Goal: Information Seeking & Learning: Learn about a topic

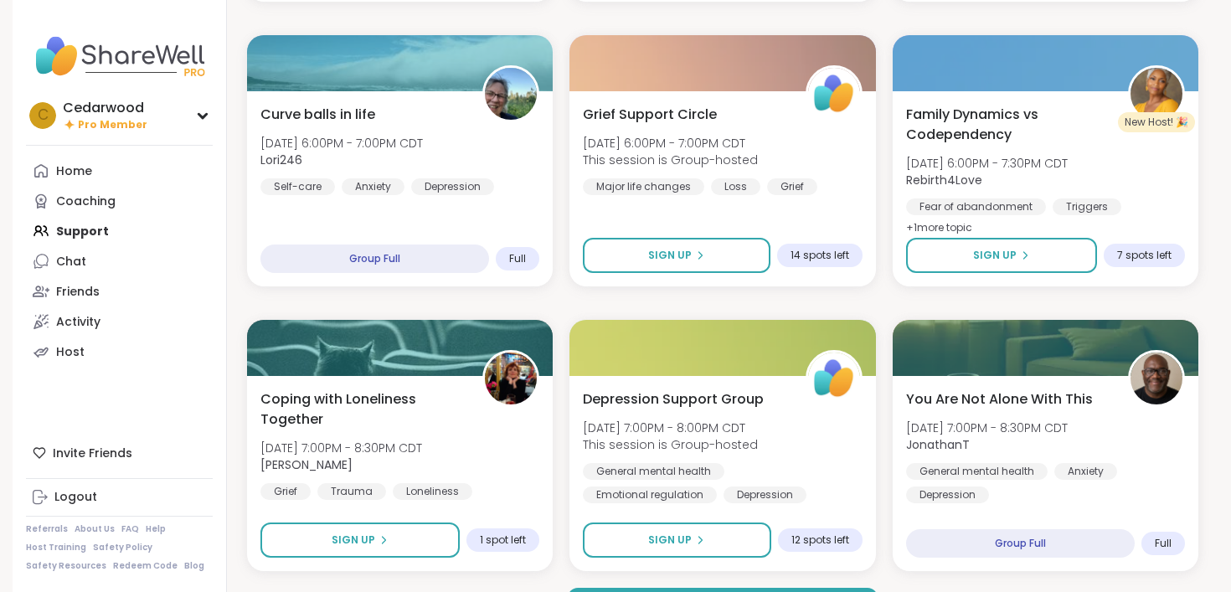
scroll to position [3096, 0]
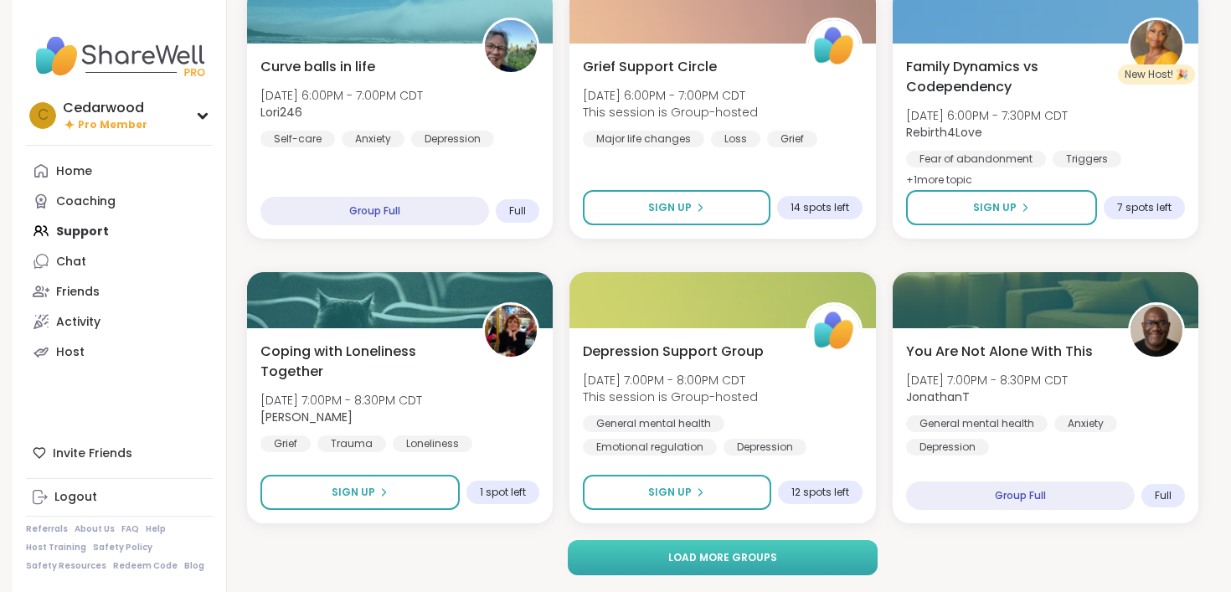
click at [688, 560] on span "Load more groups" at bounding box center [722, 557] width 109 height 15
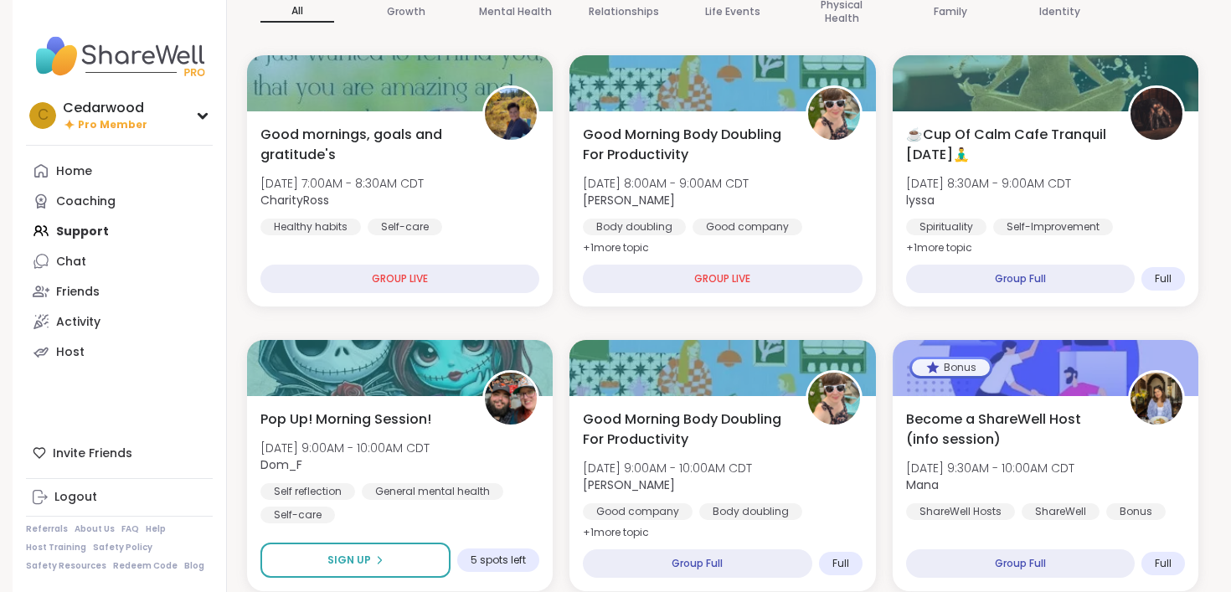
scroll to position [0, 0]
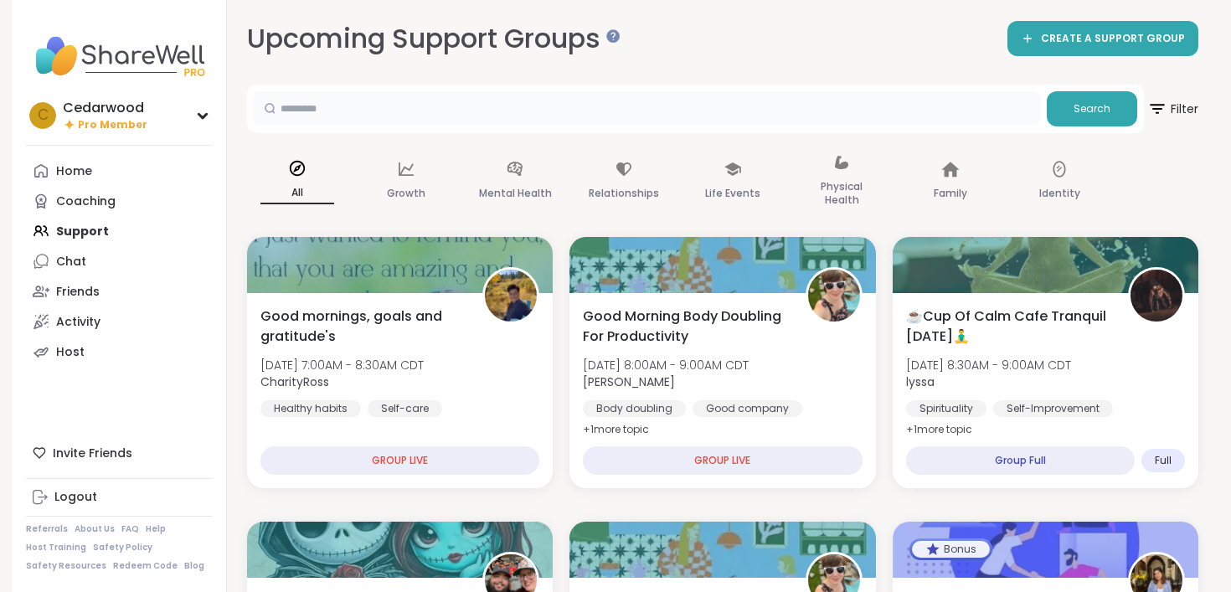
click at [473, 113] on input "text" at bounding box center [647, 107] width 786 height 33
type input "**********"
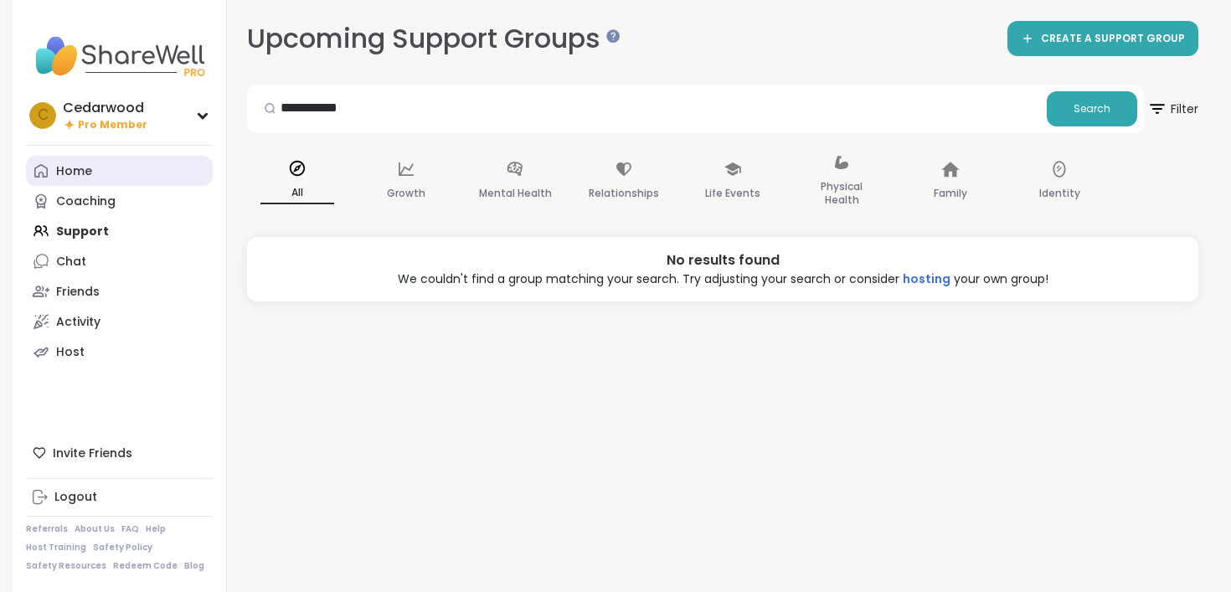
click at [79, 174] on div "Home" at bounding box center [74, 171] width 36 height 17
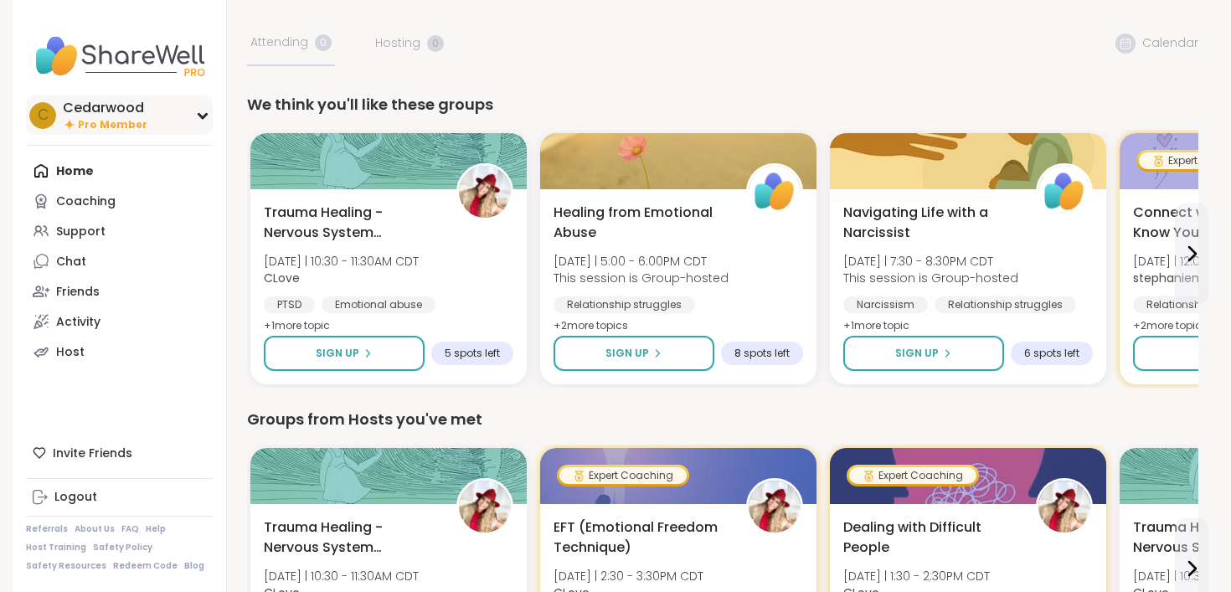
click at [206, 114] on icon at bounding box center [202, 116] width 8 height 4
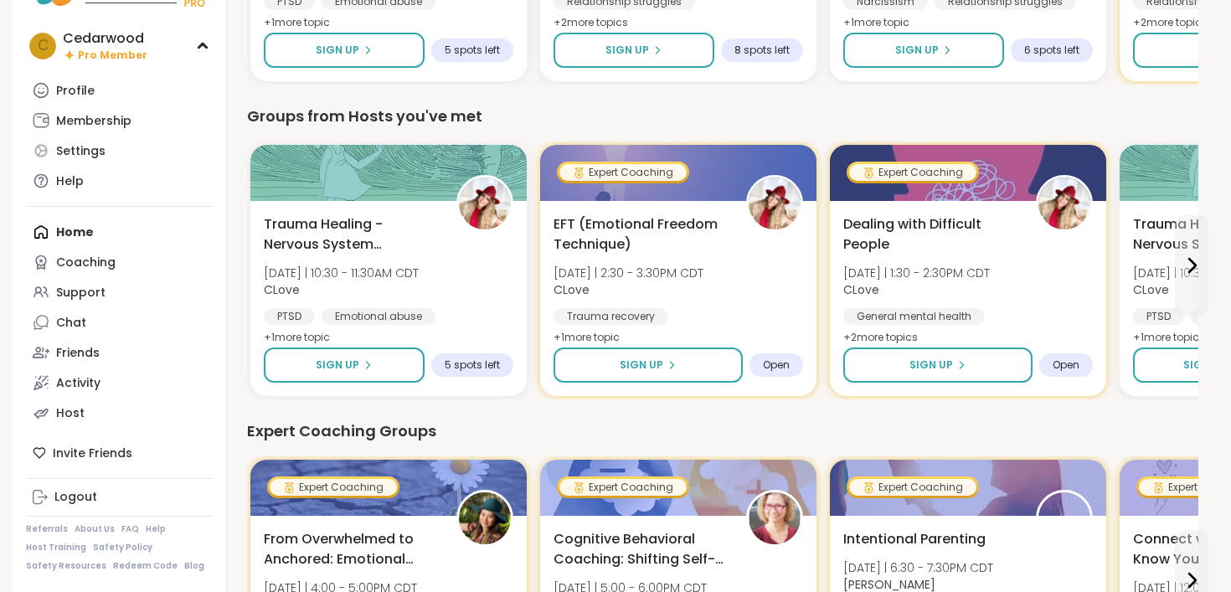
scroll to position [305, 0]
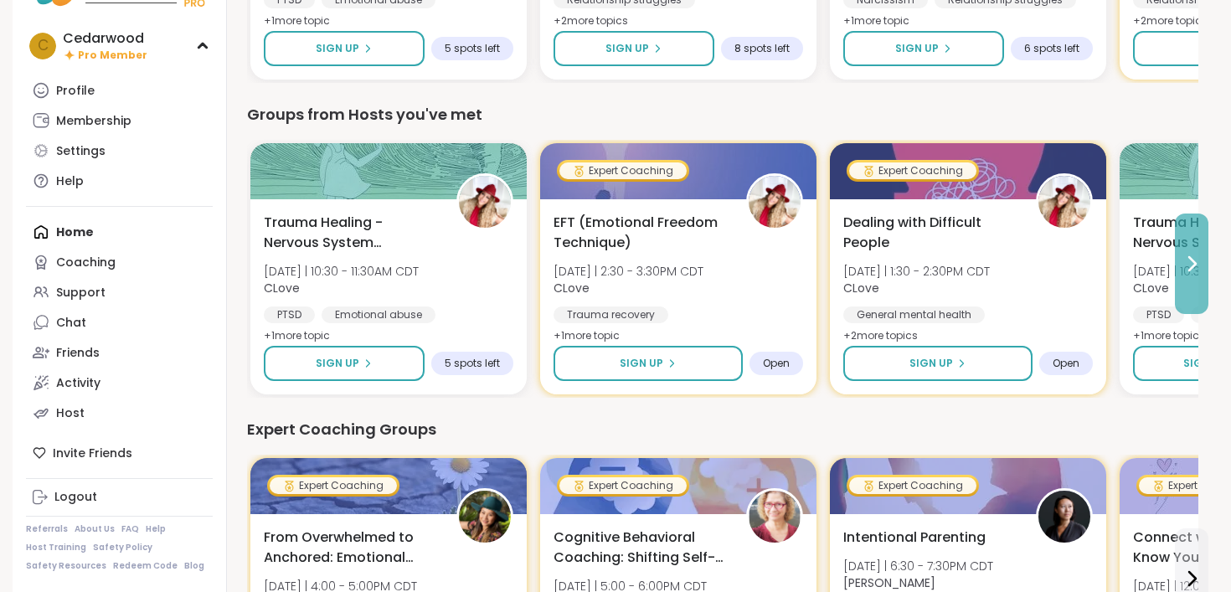
click at [1188, 264] on icon at bounding box center [1191, 264] width 20 height 20
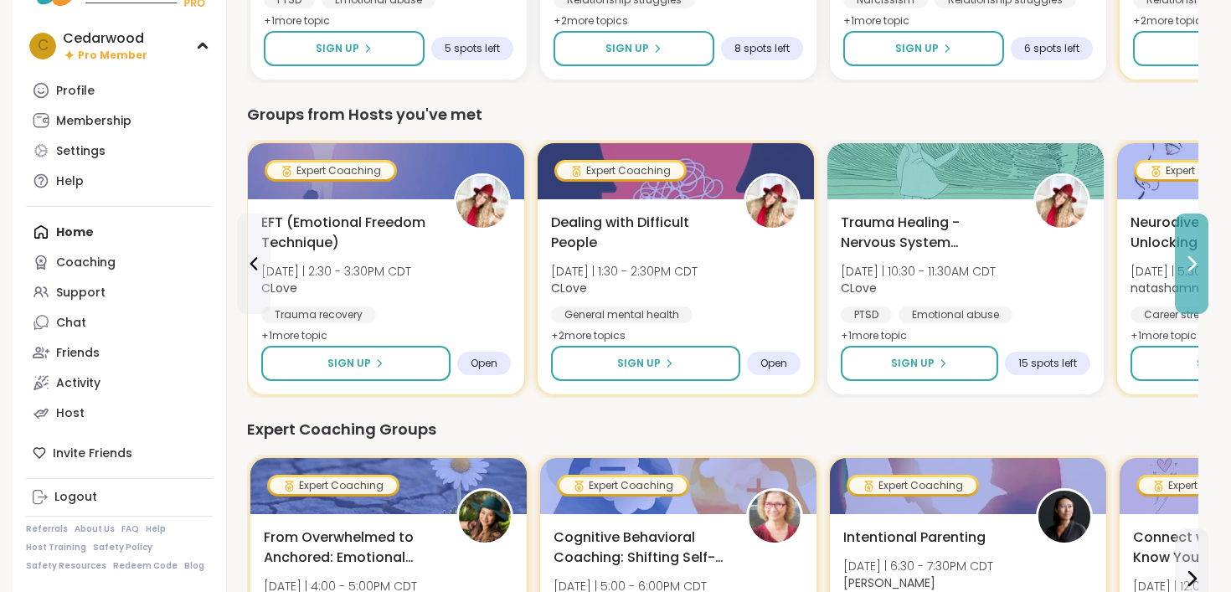
click at [1188, 264] on icon at bounding box center [1191, 264] width 20 height 20
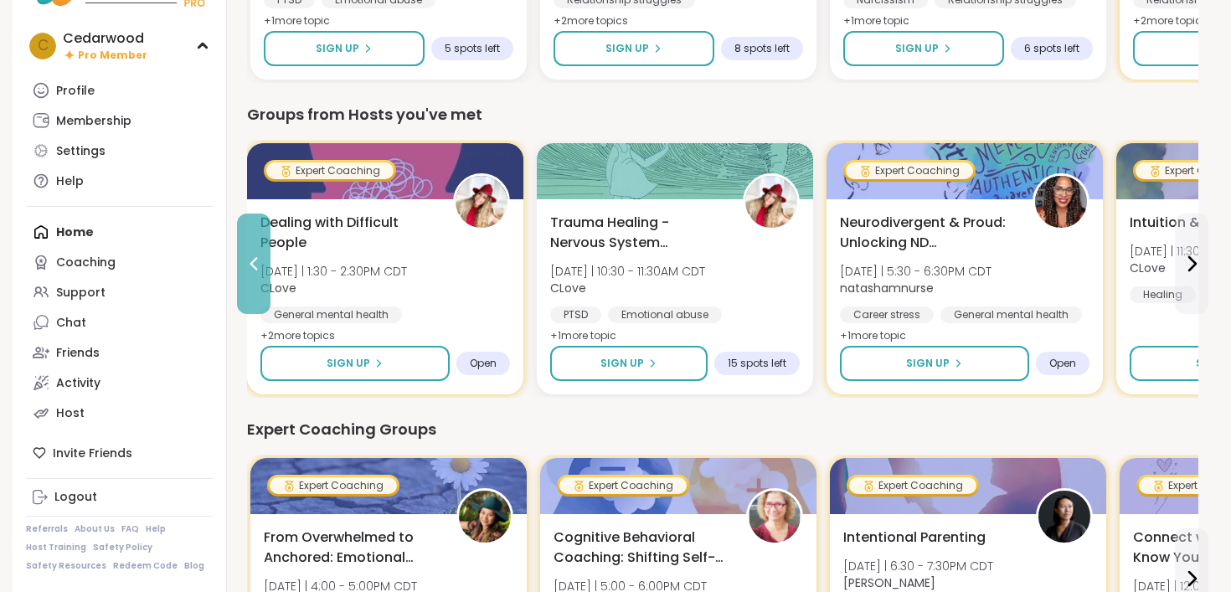
click at [255, 261] on icon at bounding box center [254, 264] width 20 height 20
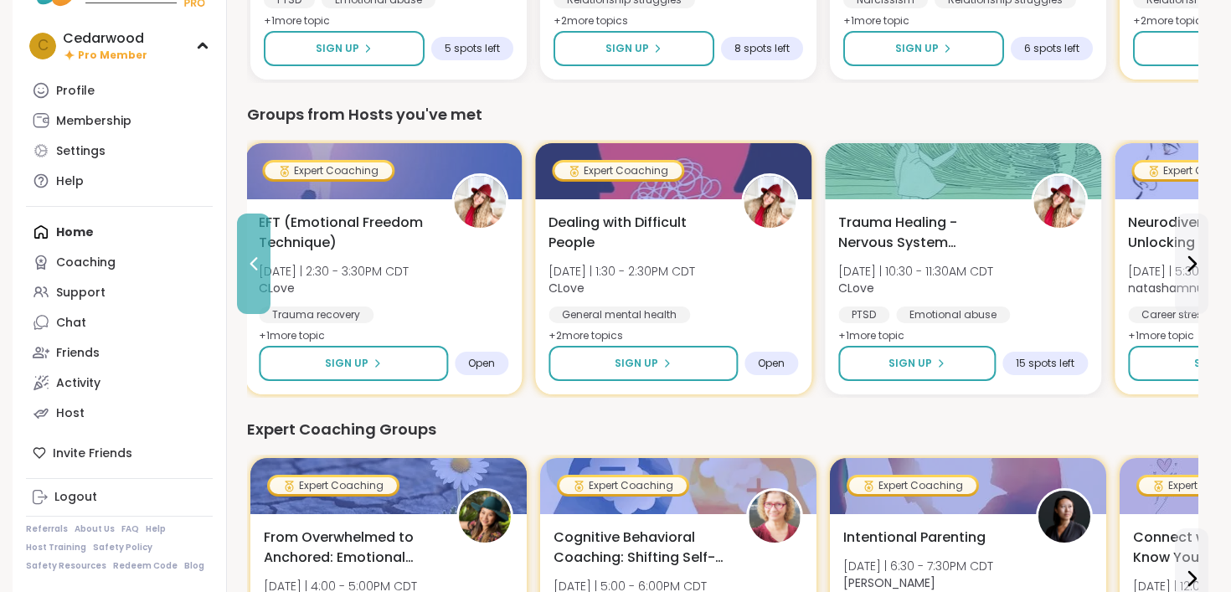
click at [255, 261] on icon at bounding box center [254, 264] width 20 height 20
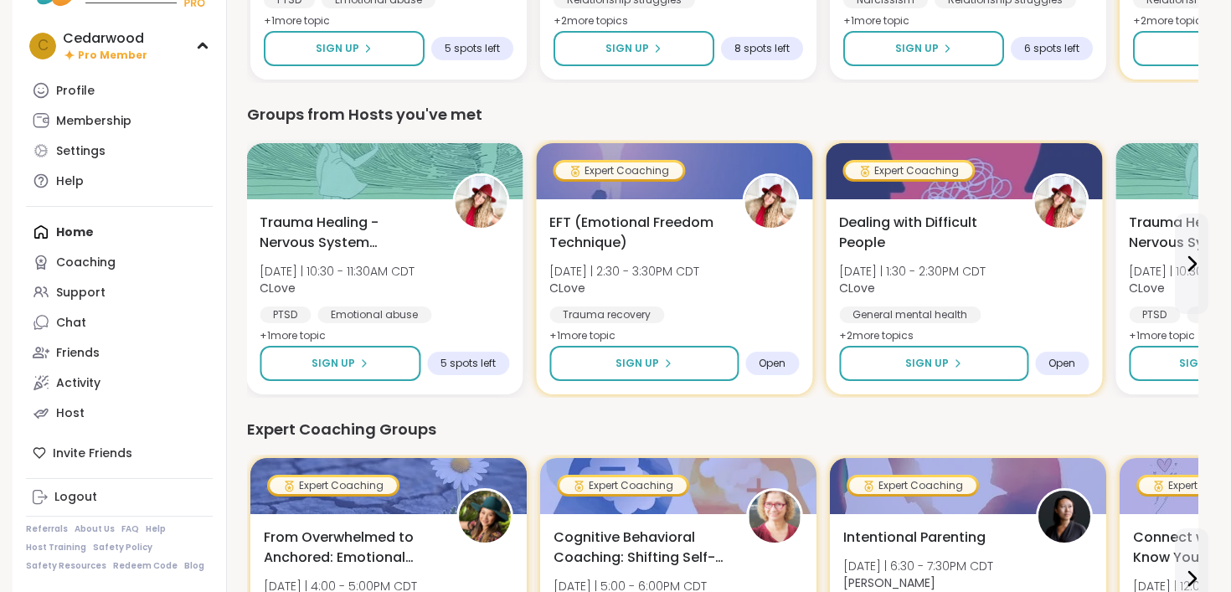
click at [255, 261] on div "Trauma Healing - Nervous System Regulation [DATE] | 10:30 - 11:30AM CDT CLove […" at bounding box center [384, 296] width 276 height 195
click at [525, 116] on div "Groups from Hosts you've met" at bounding box center [722, 114] width 951 height 23
